Goal: Complete application form

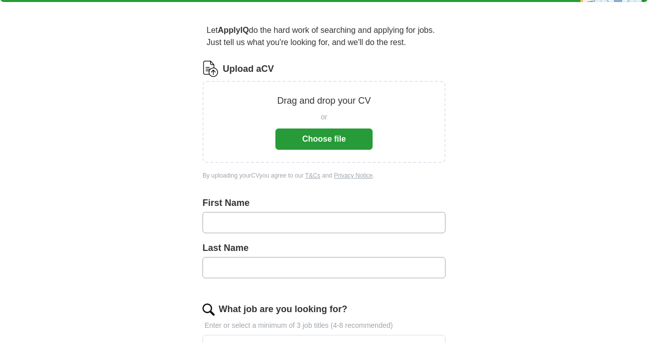
scroll to position [78, 0]
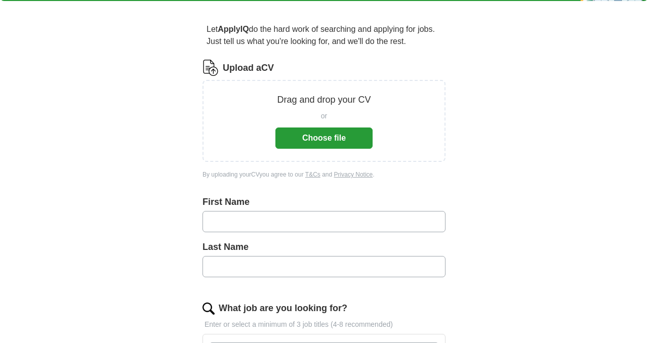
click at [293, 141] on button "Choose file" at bounding box center [323, 137] width 97 height 21
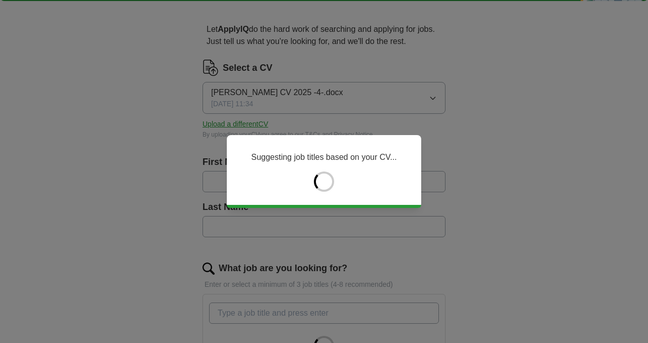
type input "*****"
type input "******"
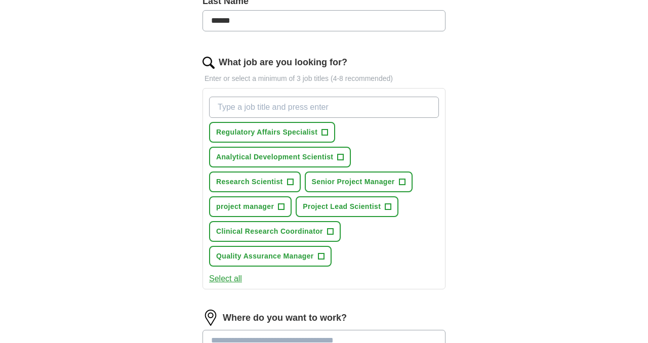
scroll to position [287, 0]
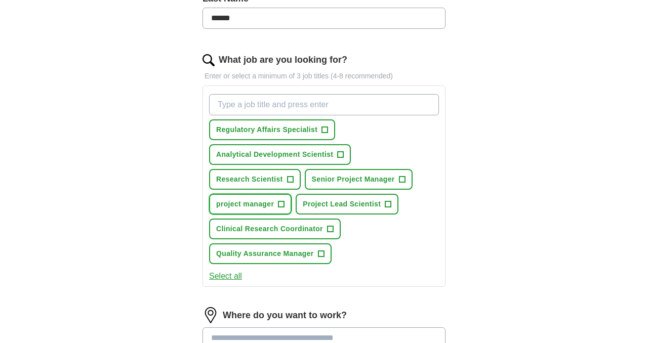
click at [282, 204] on span "+" at bounding box center [281, 204] width 6 height 8
click at [404, 177] on span "+" at bounding box center [402, 180] width 6 height 8
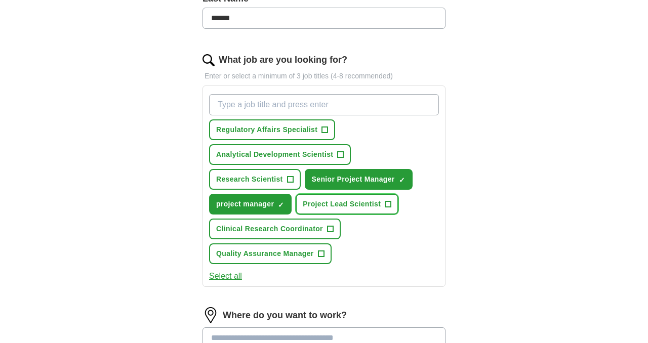
click at [392, 209] on button "Project Lead Scientist +" at bounding box center [346, 204] width 103 height 21
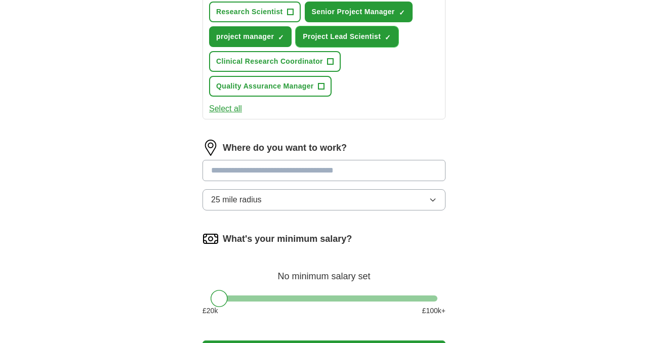
scroll to position [455, 0]
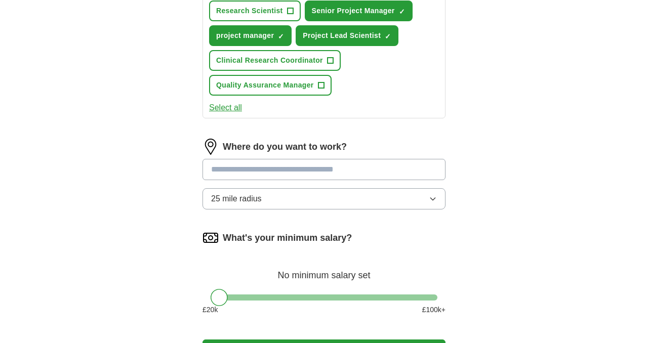
click at [360, 165] on input "text" at bounding box center [323, 169] width 243 height 21
type input "******"
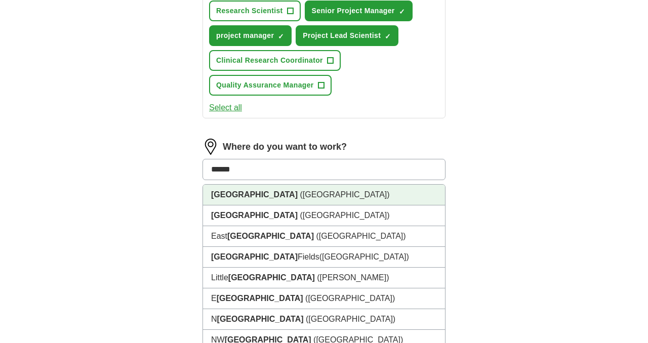
click at [342, 197] on li "London (UK)" at bounding box center [324, 195] width 242 height 21
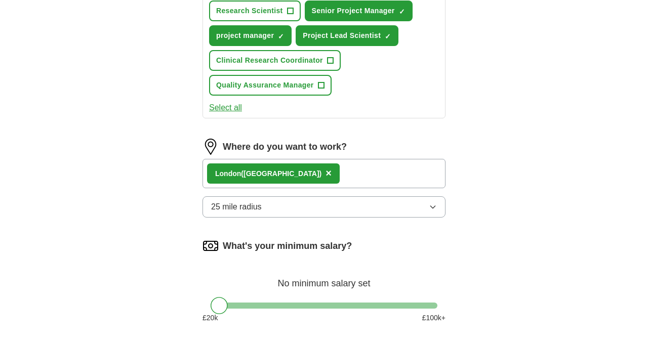
click at [342, 196] on button "25 mile radius" at bounding box center [323, 206] width 243 height 21
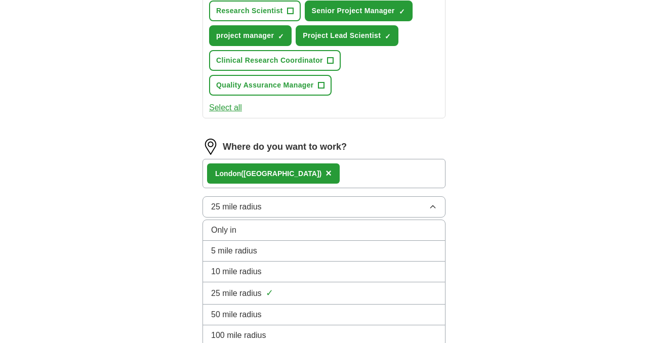
click at [324, 253] on div "5 mile radius" at bounding box center [324, 251] width 226 height 12
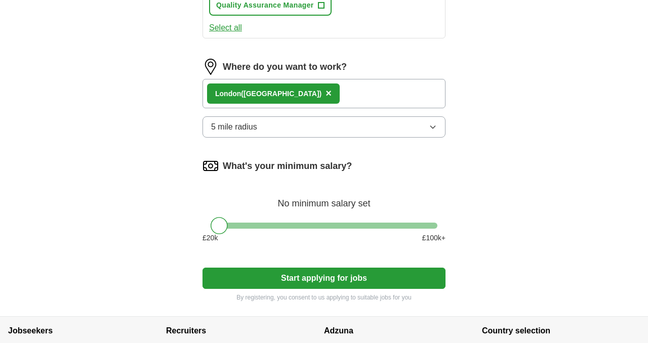
scroll to position [538, 0]
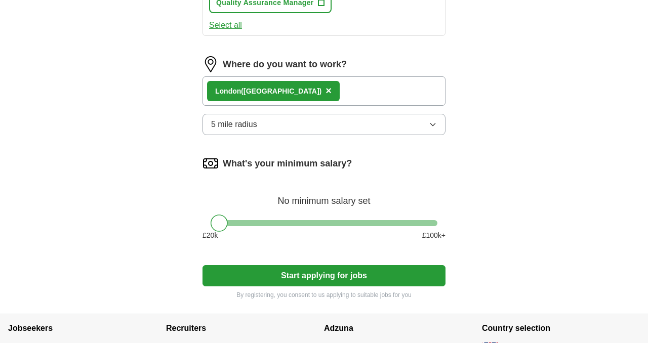
click at [355, 127] on button "5 mile radius" at bounding box center [323, 124] width 243 height 21
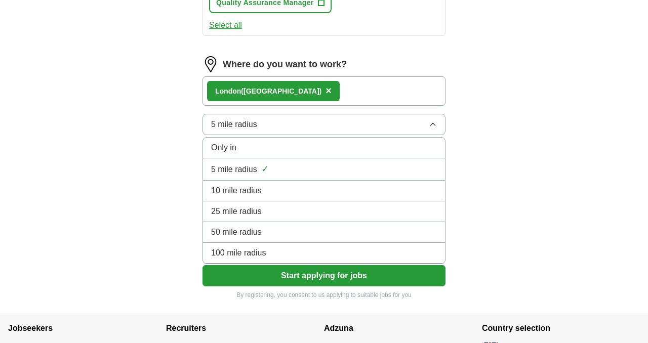
click at [326, 194] on div "10 mile radius" at bounding box center [324, 191] width 226 height 12
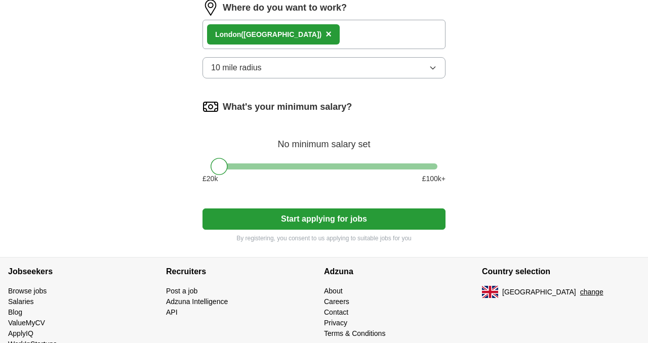
scroll to position [595, 0]
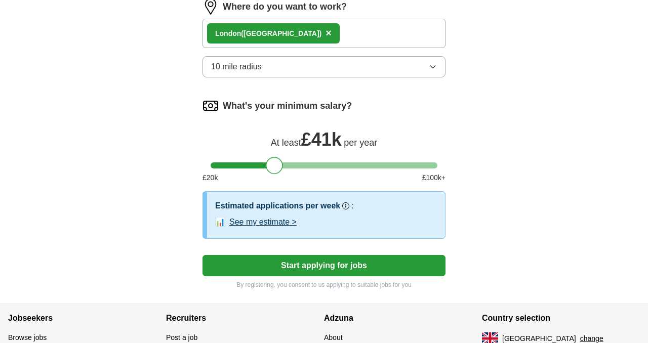
drag, startPoint x: 226, startPoint y: 164, endPoint x: 281, endPoint y: 165, distance: 55.7
click at [281, 165] on div at bounding box center [274, 165] width 17 height 17
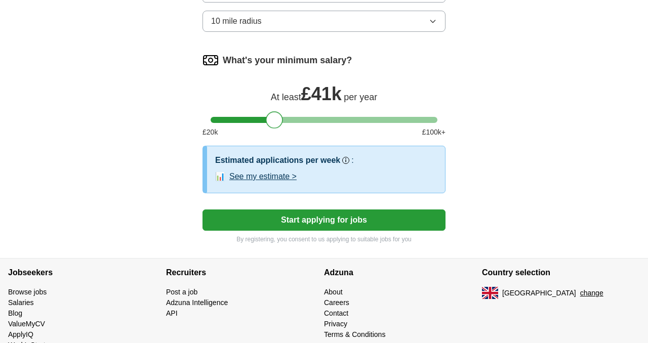
scroll to position [642, 0]
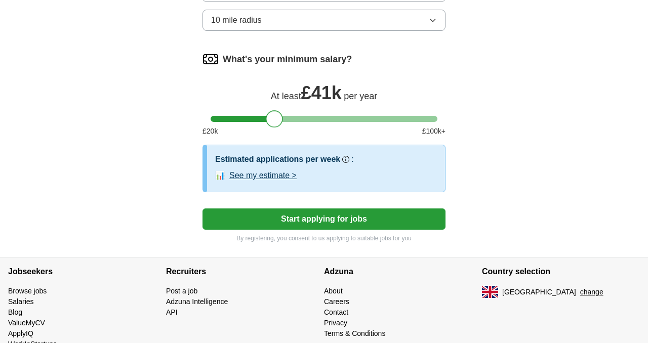
click at [304, 221] on button "Start applying for jobs" at bounding box center [323, 218] width 243 height 21
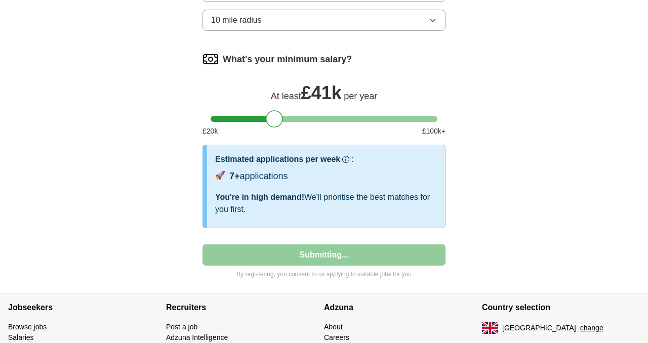
select select "**"
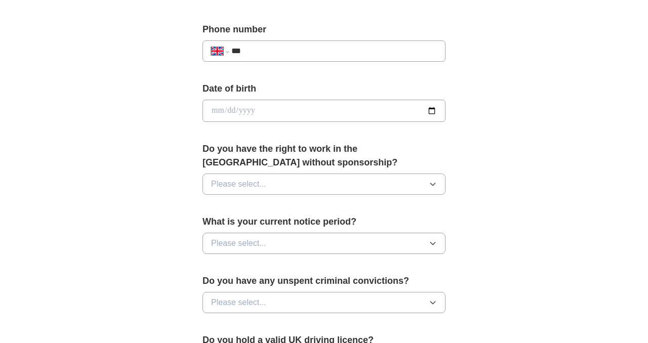
scroll to position [708, 0]
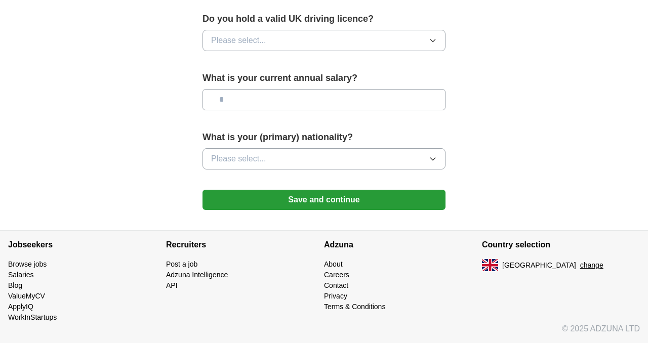
click at [304, 134] on label "What is your (primary) nationality?" at bounding box center [323, 138] width 243 height 14
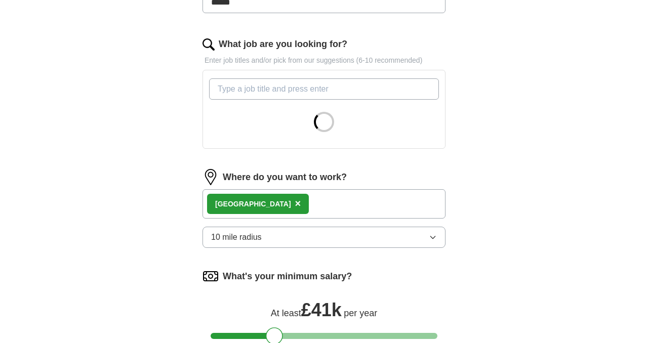
scroll to position [304, 0]
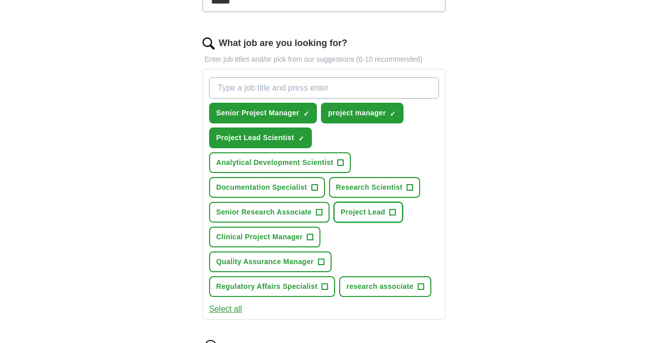
click at [389, 216] on button "Project Lead +" at bounding box center [367, 212] width 69 height 21
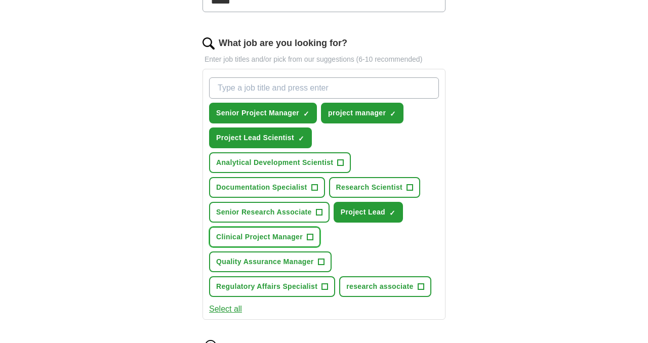
click at [312, 239] on span "+" at bounding box center [310, 237] width 6 height 8
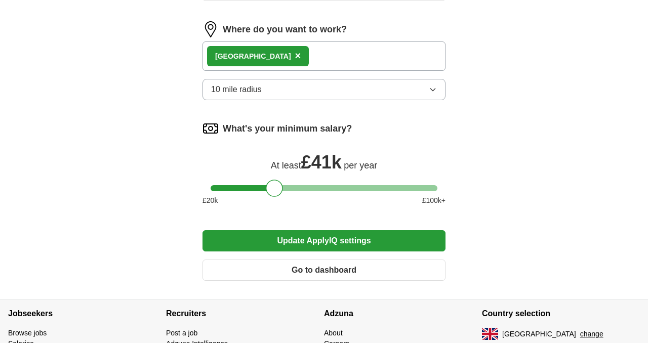
scroll to position [623, 0]
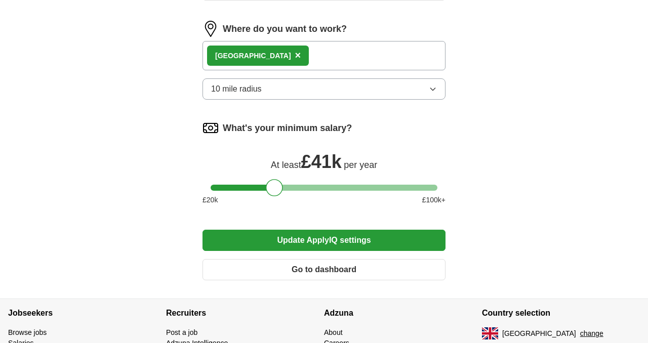
click at [380, 239] on button "Update ApplyIQ settings" at bounding box center [323, 240] width 243 height 21
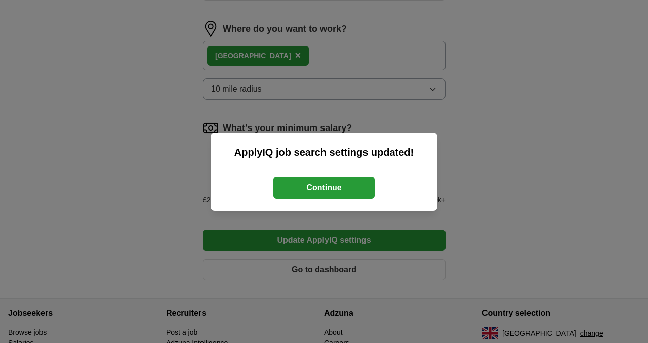
click at [352, 187] on button "Continue" at bounding box center [323, 188] width 101 height 22
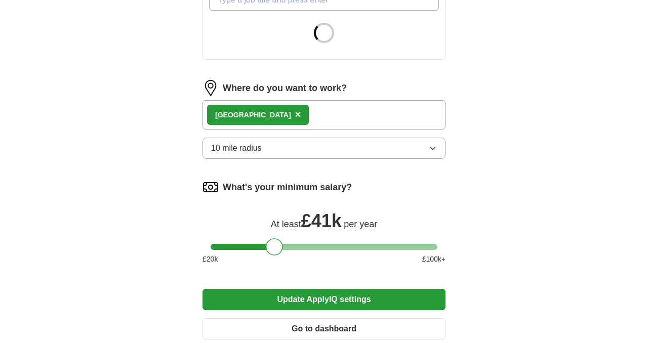
scroll to position [519, 0]
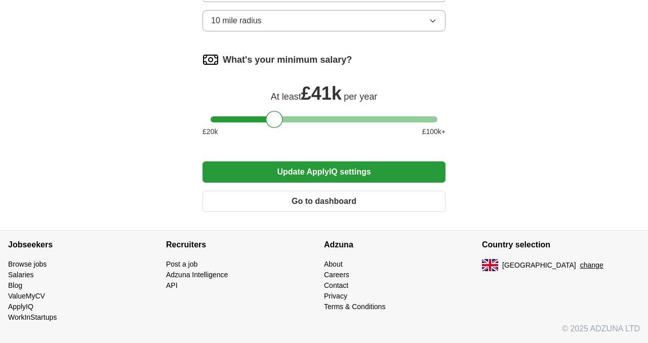
click at [392, 199] on button "Go to dashboard" at bounding box center [323, 201] width 243 height 21
